Goal: Transaction & Acquisition: Purchase product/service

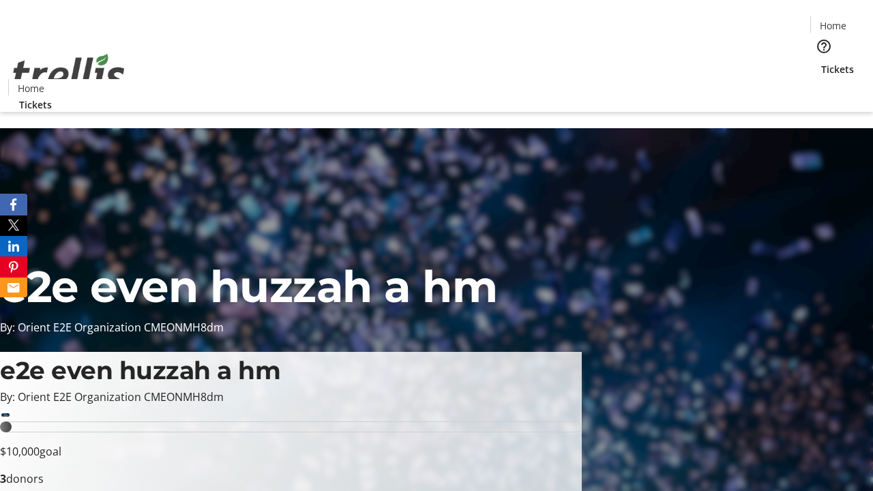
click at [821, 62] on span "Tickets" at bounding box center [837, 69] width 33 height 14
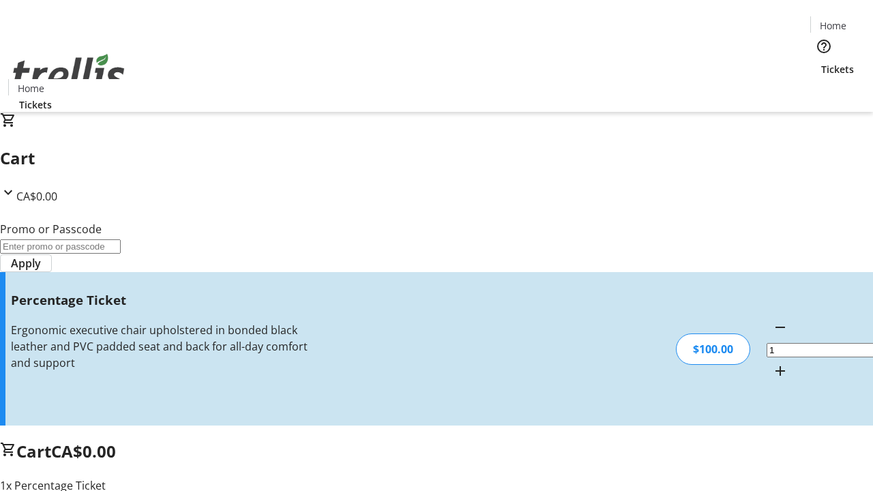
type input "BAR"
